Goal: Task Accomplishment & Management: Manage account settings

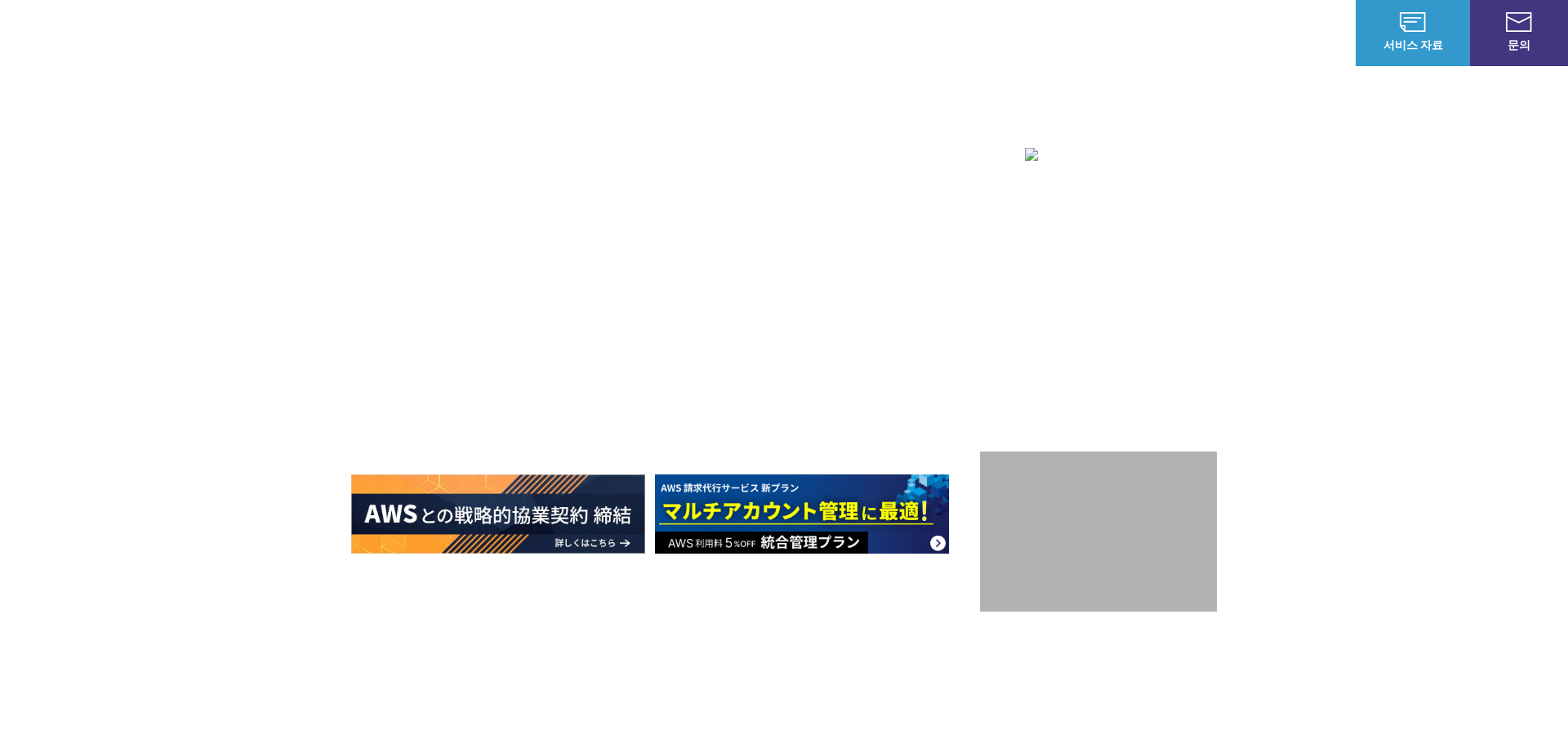
click at [1314, 25] on font "로그인" at bounding box center [1322, 32] width 34 height 16
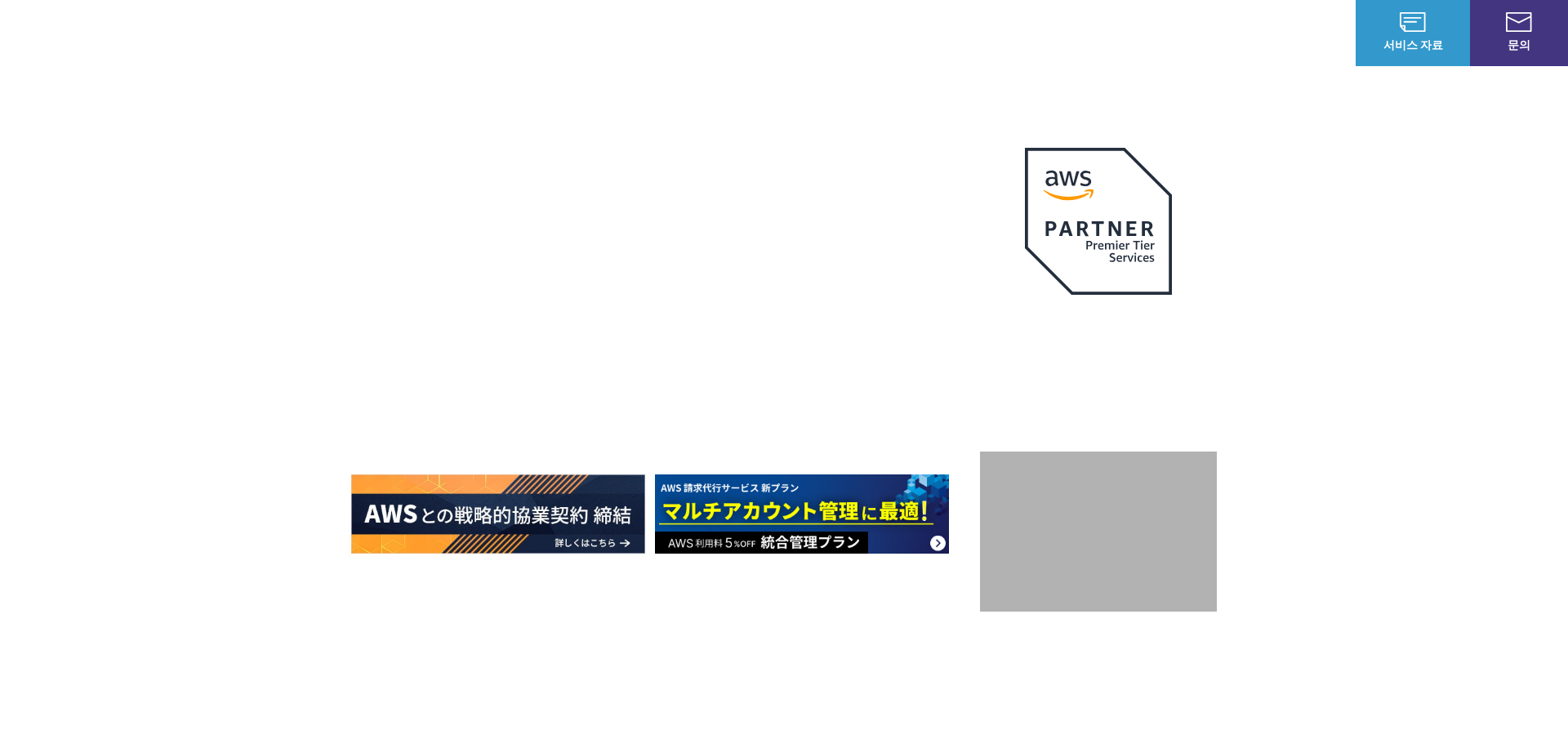
click at [1321, 34] on font "로그인" at bounding box center [1322, 32] width 34 height 16
click at [1310, 34] on font "로그인" at bounding box center [1322, 32] width 34 height 16
